Goal: Task Accomplishment & Management: Manage account settings

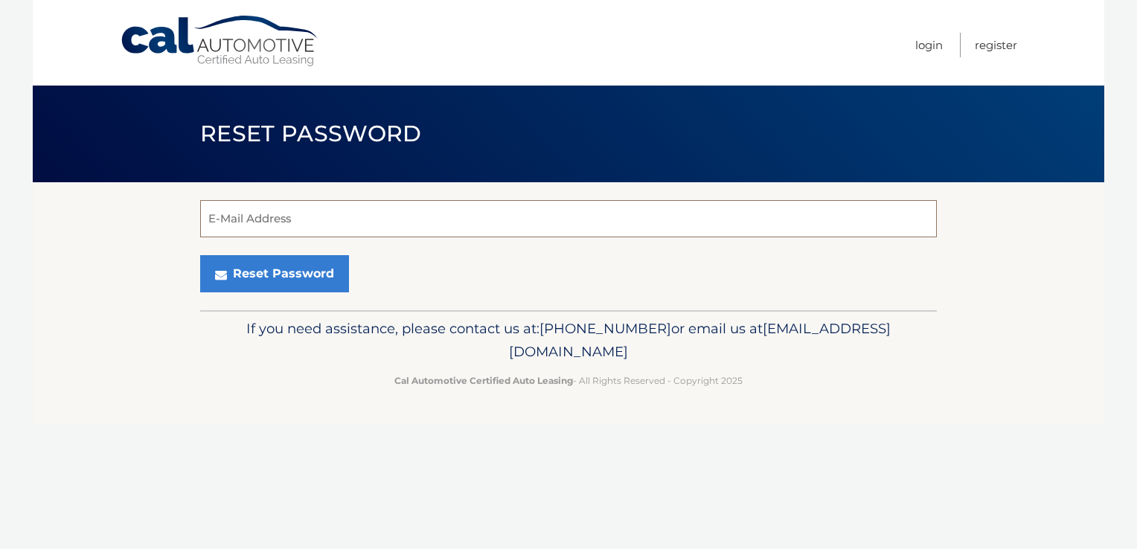
click at [345, 222] on input "E-Mail Address" at bounding box center [568, 218] width 737 height 37
type input "[EMAIL_ADDRESS][DOMAIN_NAME]"
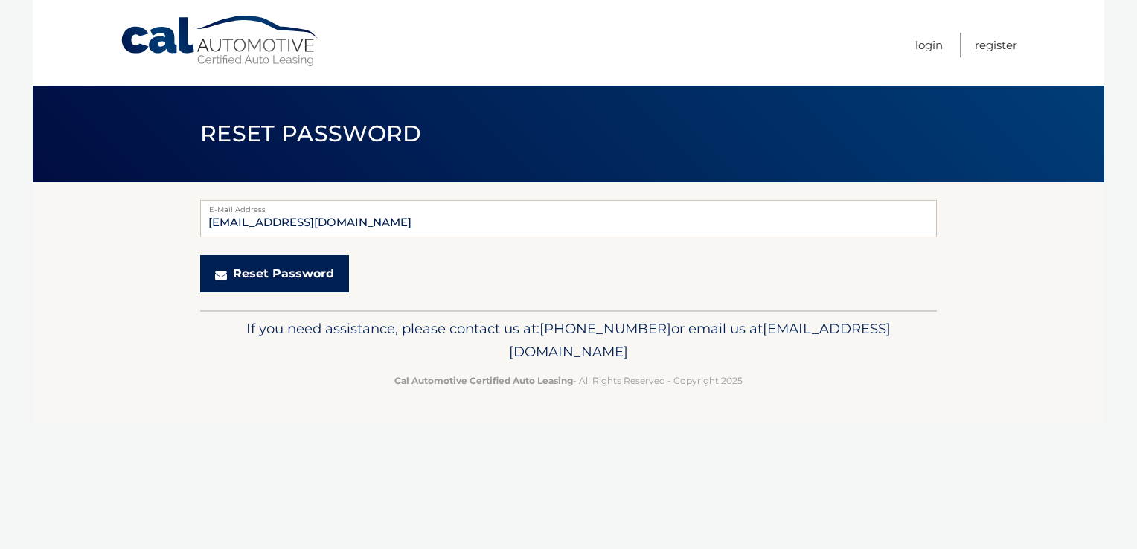
click at [310, 267] on button "Reset Password" at bounding box center [274, 273] width 149 height 37
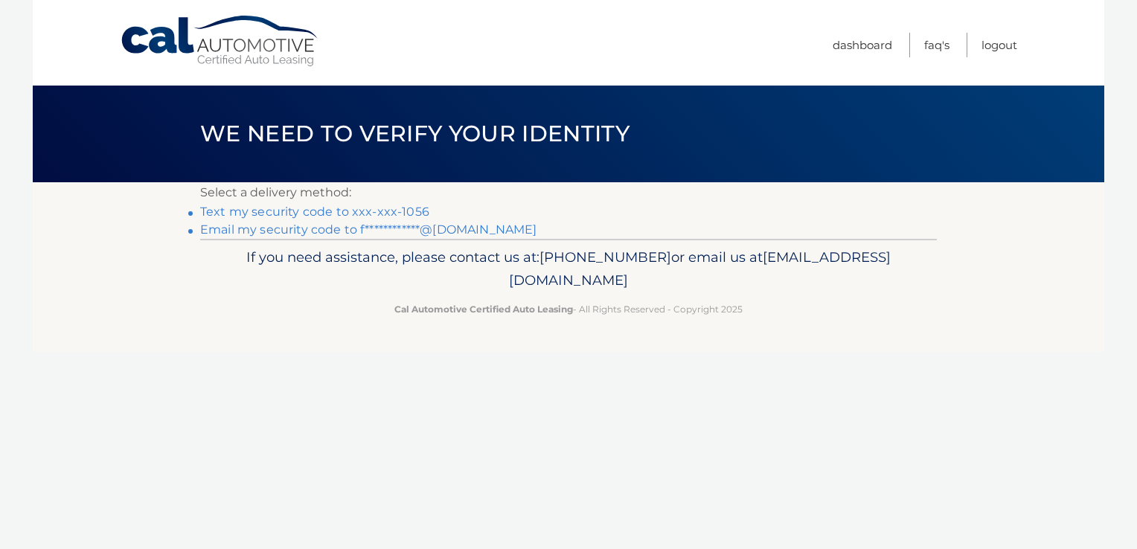
click at [391, 206] on link "Text my security code to xxx-xxx-1056" at bounding box center [314, 212] width 229 height 14
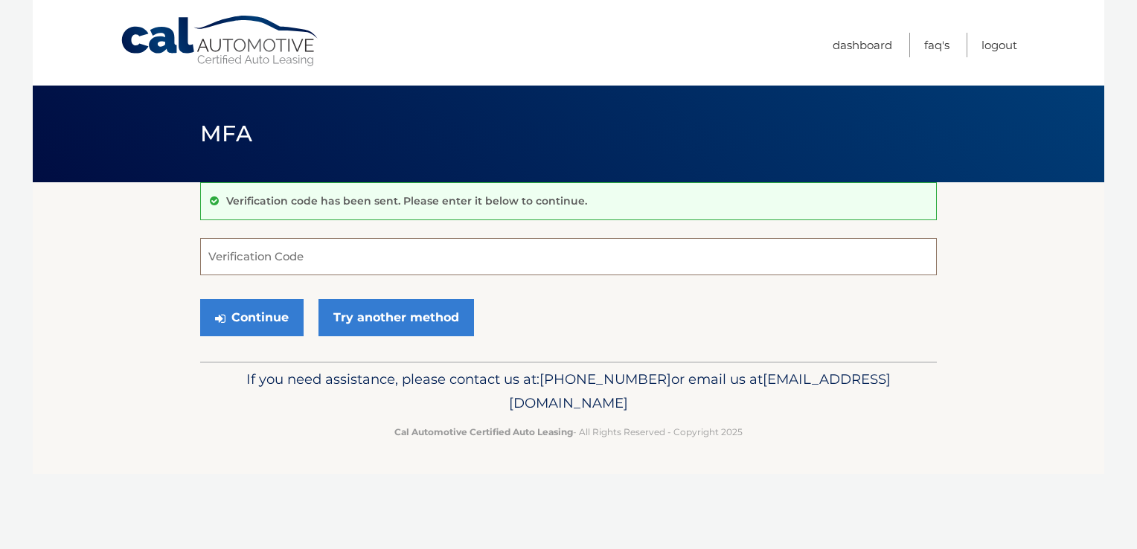
click at [238, 271] on input "Verification Code" at bounding box center [568, 256] width 737 height 37
type input "855761"
click at [235, 315] on button "Continue" at bounding box center [251, 317] width 103 height 37
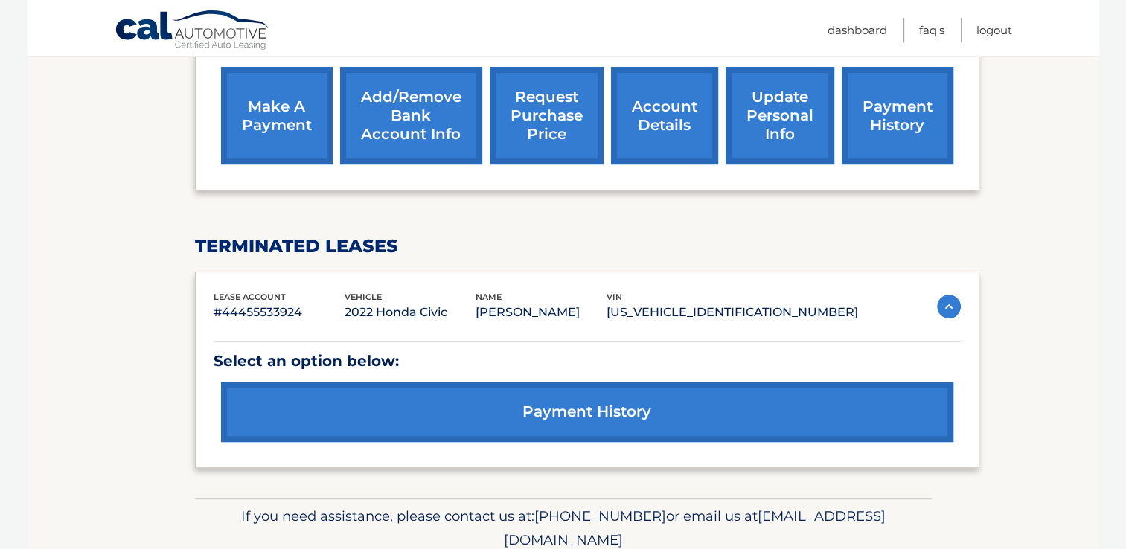
scroll to position [610, 0]
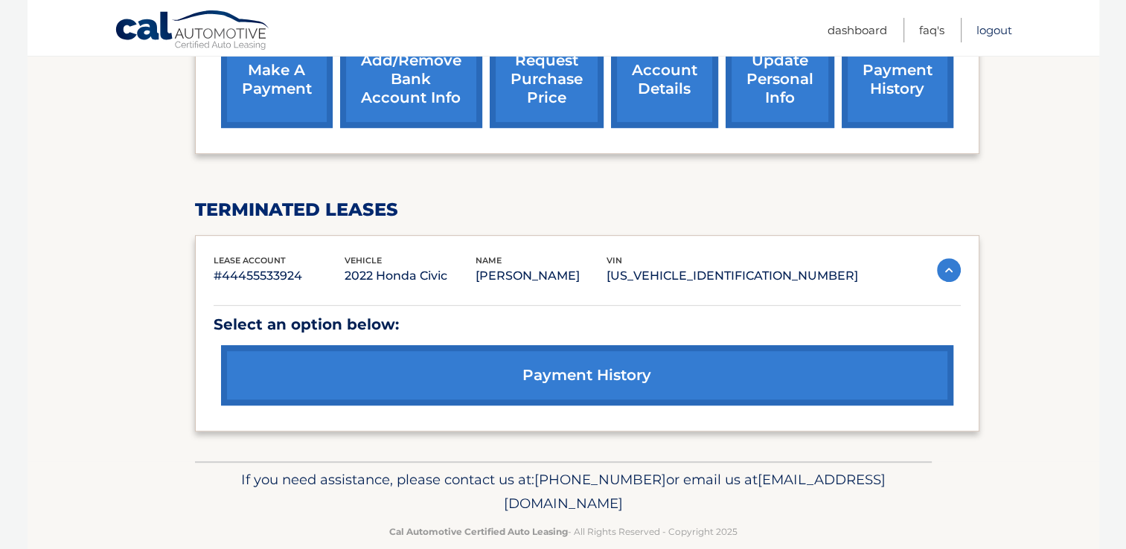
click at [1003, 23] on link "Logout" at bounding box center [994, 30] width 36 height 25
